Goal: Task Accomplishment & Management: Manage account settings

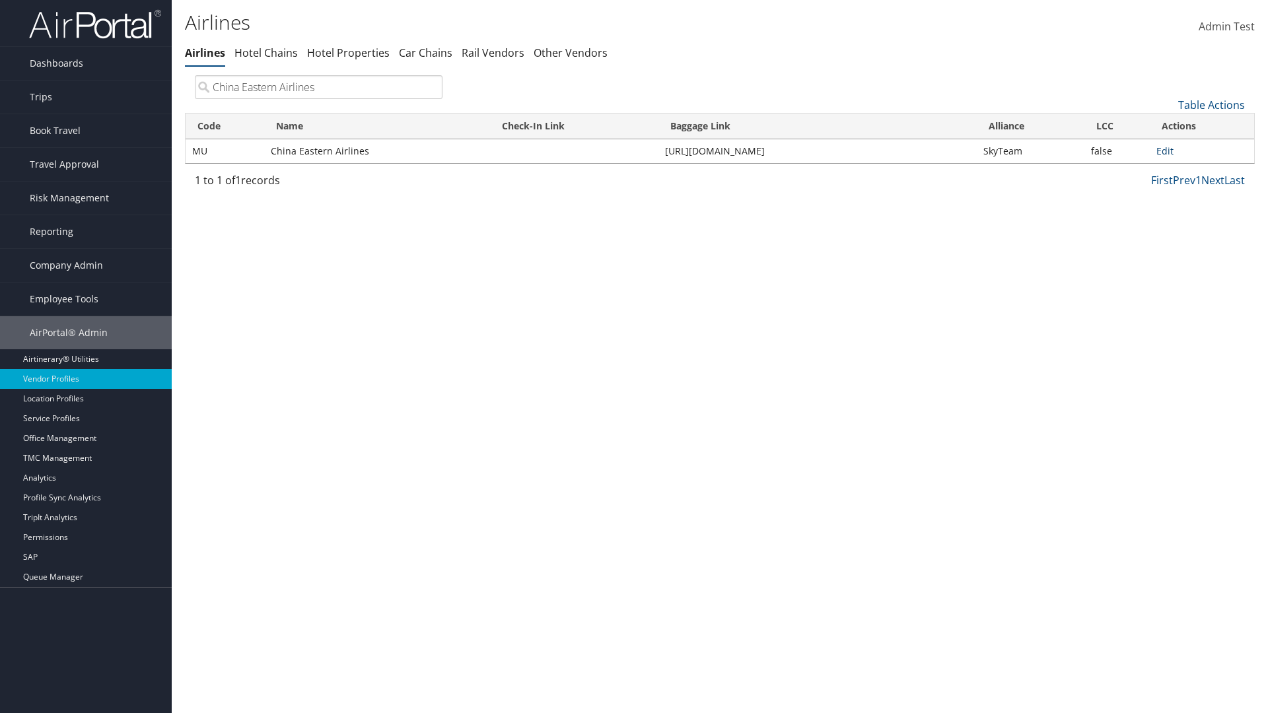
type input "China Eastern Airlines"
click at [1165, 151] on link "Edit" at bounding box center [1164, 151] width 17 height 13
select select "1"
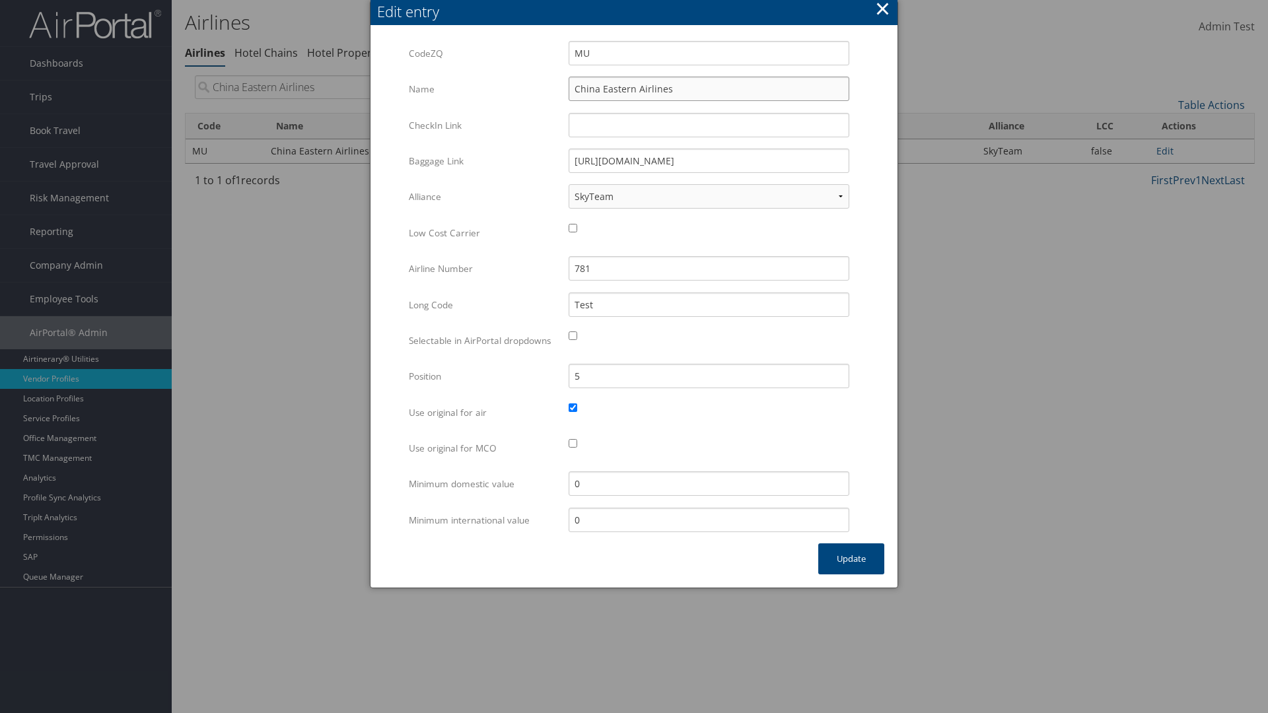
click at [708, 88] on input "China Eastern Airlines" at bounding box center [708, 89] width 281 height 24
